Goal: Navigation & Orientation: Find specific page/section

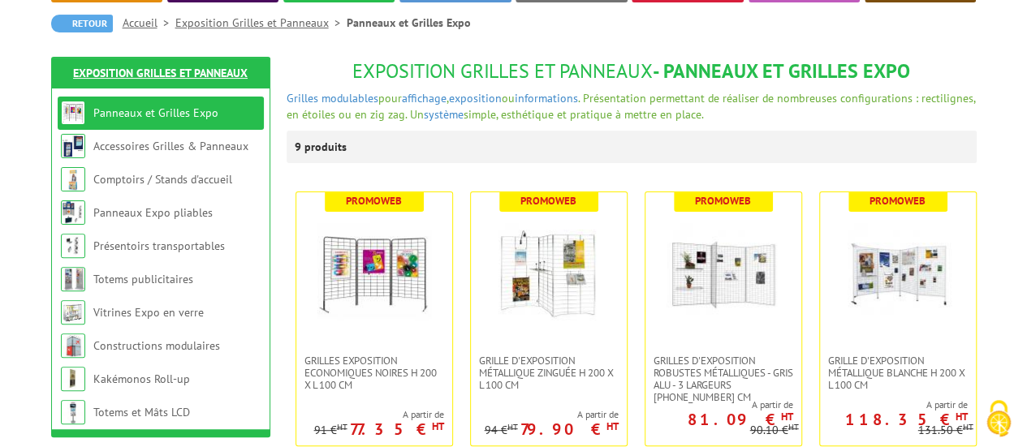
scroll to position [162, 0]
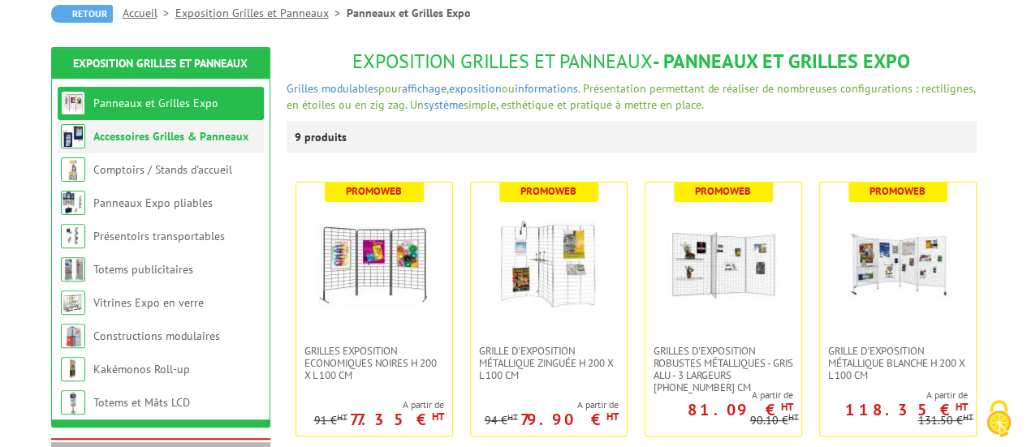
click at [173, 141] on link "Accessoires Grilles & Panneaux" at bounding box center [170, 136] width 155 height 15
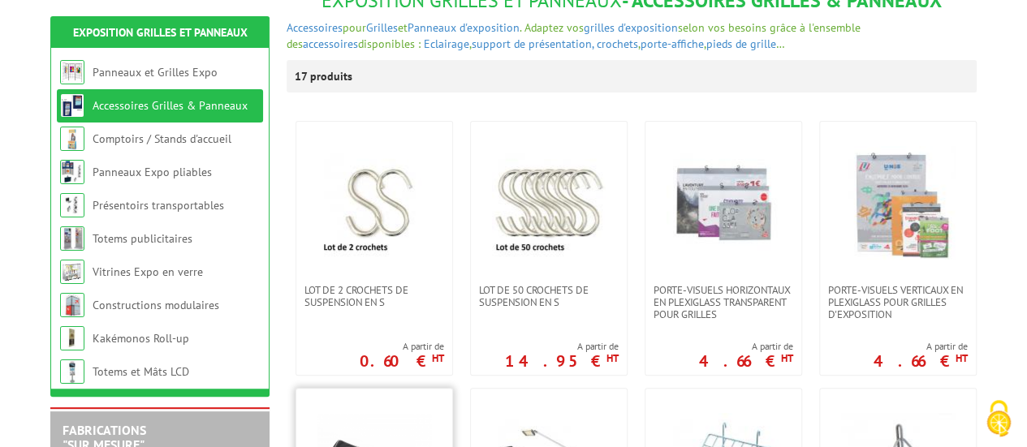
scroll to position [325, 0]
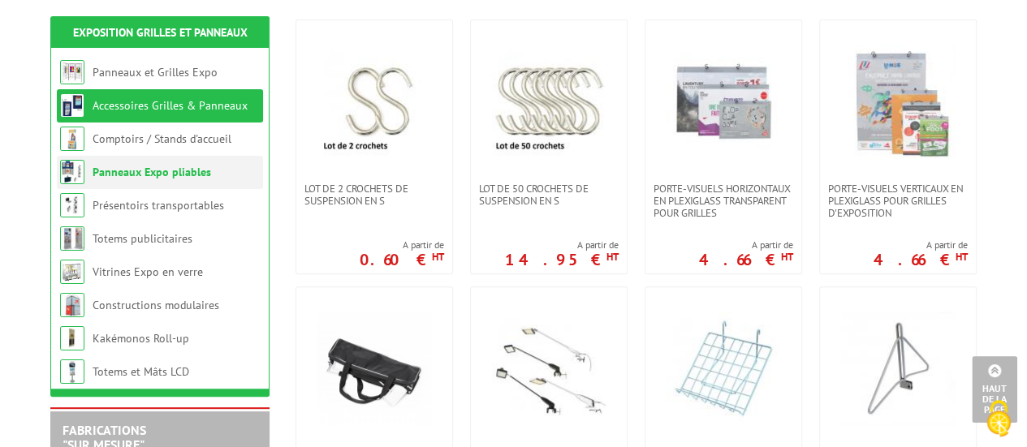
click at [142, 179] on link "Panneaux Expo pliables" at bounding box center [152, 172] width 119 height 15
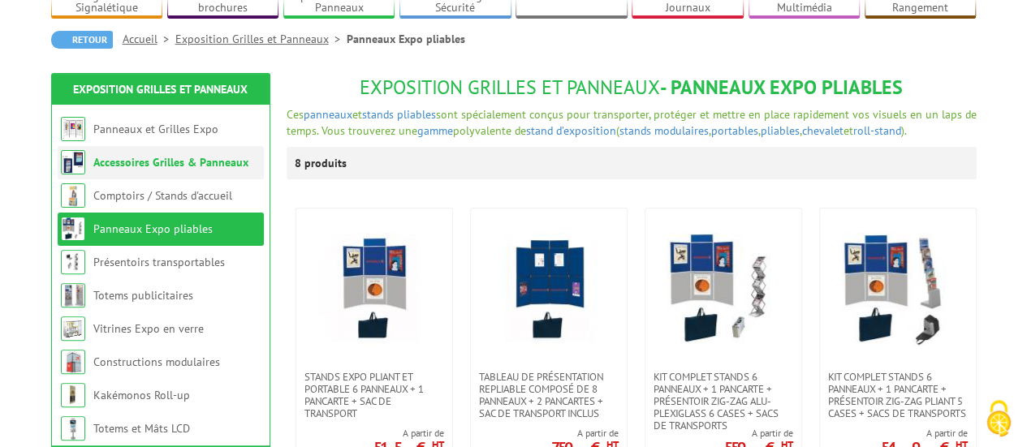
scroll to position [162, 0]
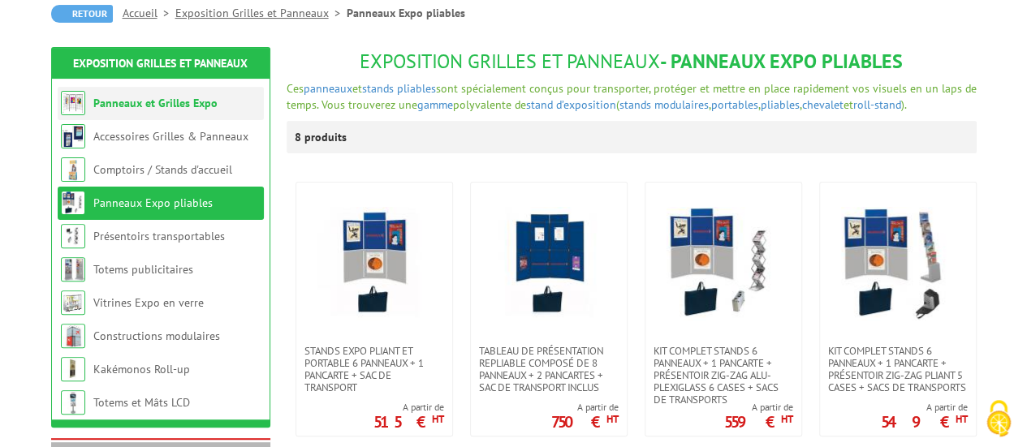
click at [163, 106] on link "Panneaux et Grilles Expo" at bounding box center [155, 103] width 124 height 15
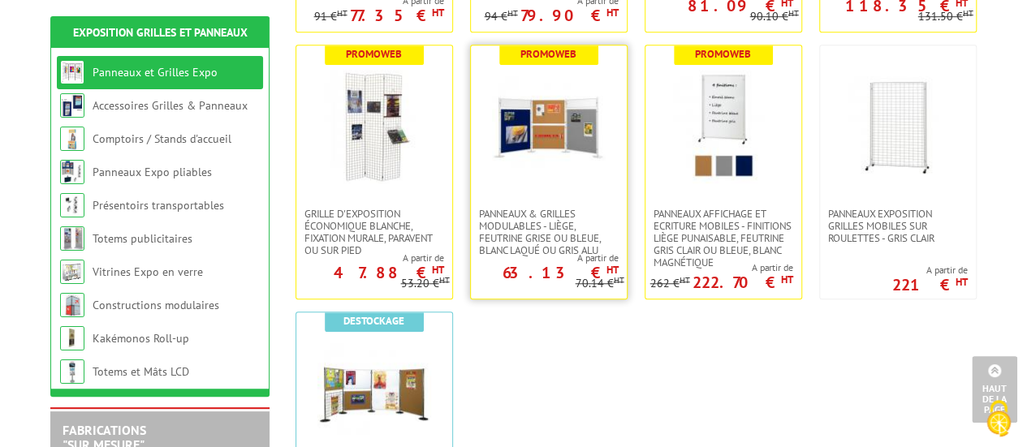
scroll to position [568, 0]
